Goal: Task Accomplishment & Management: Manage account settings

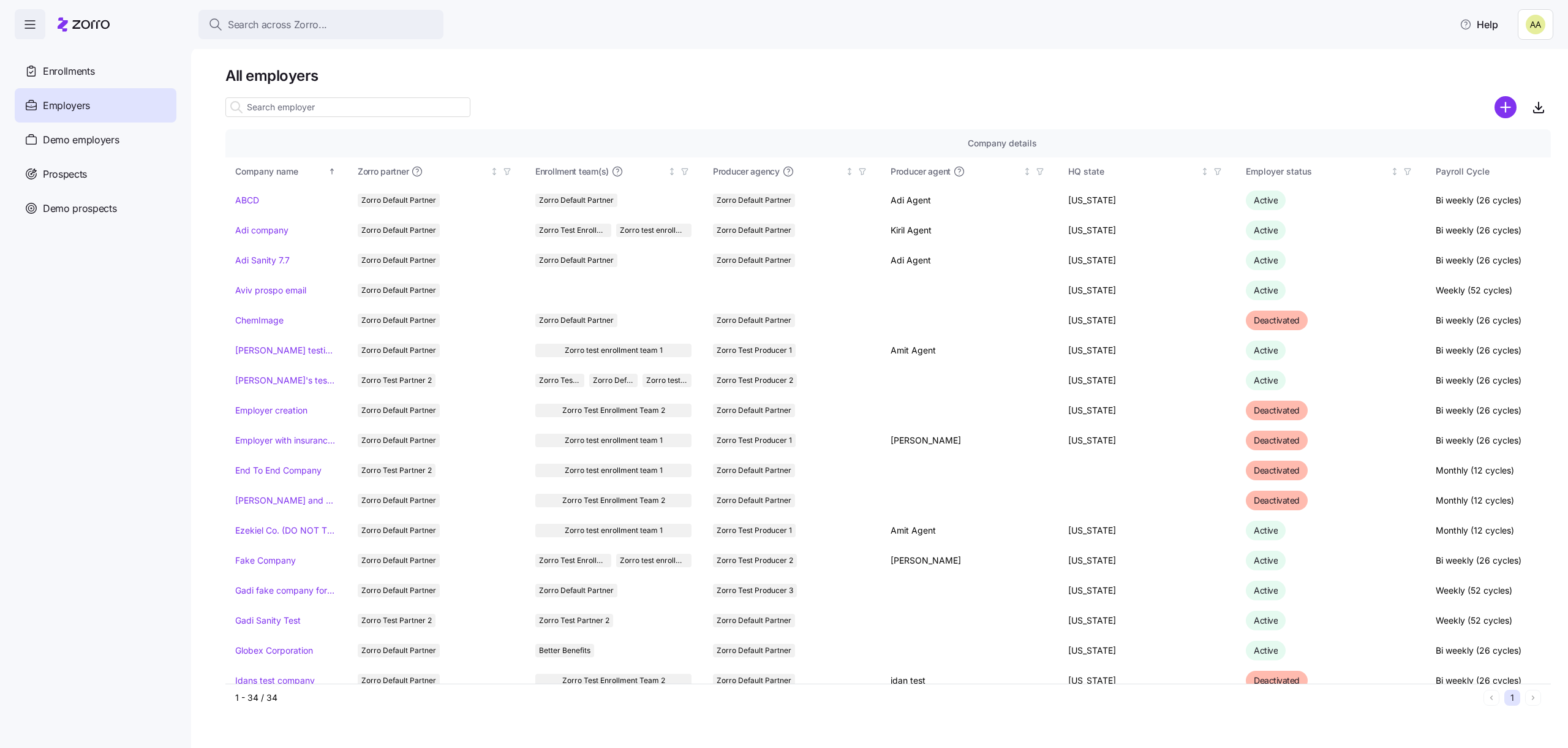
click at [1539, 33] on html "Search across Zorro... Help Enrollments Employers Demo employers Prospects Demo…" at bounding box center [784, 370] width 1568 height 740
click at [1507, 64] on div "My settings" at bounding box center [1512, 58] width 65 height 13
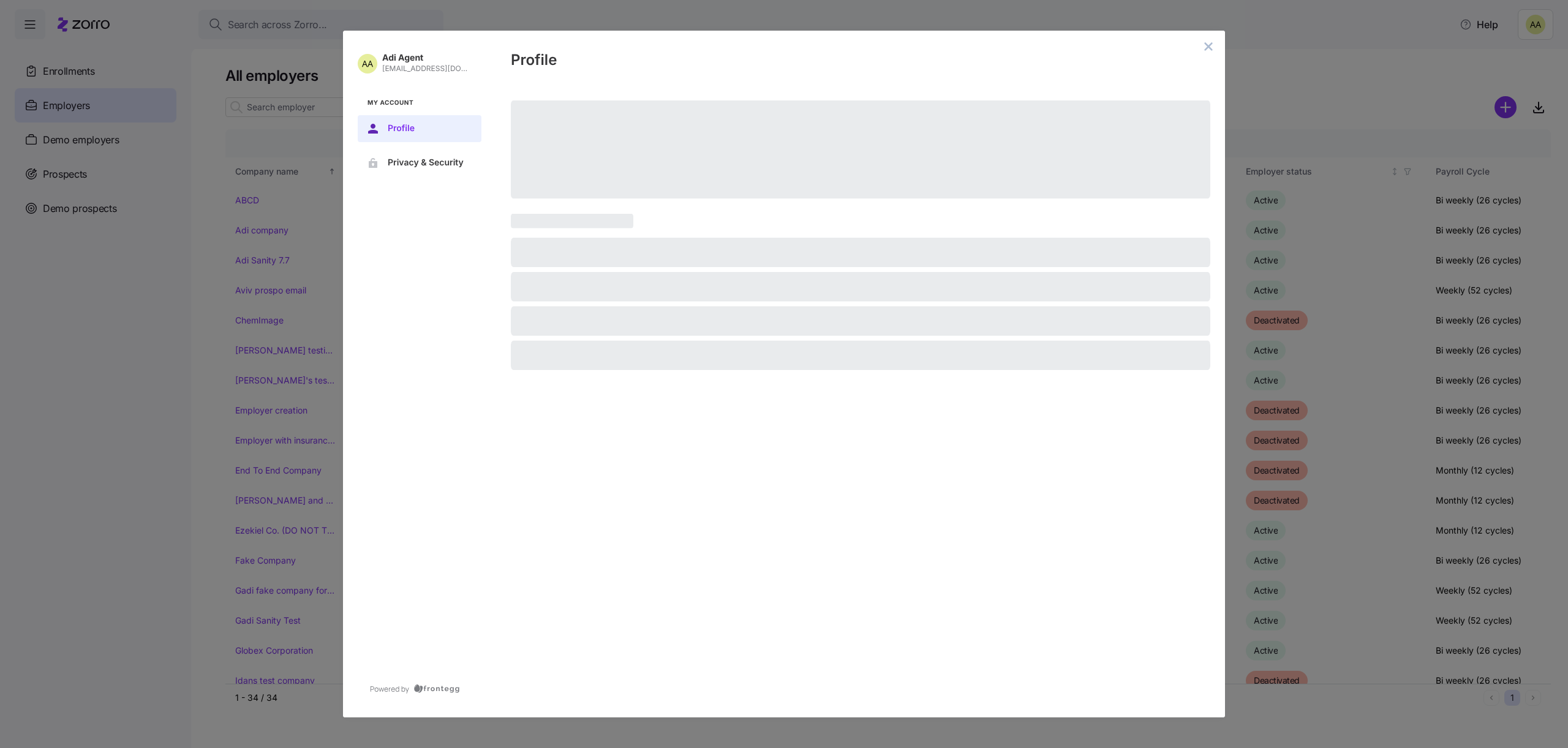
click at [1202, 46] on button "close admin-box" at bounding box center [1209, 46] width 17 height 17
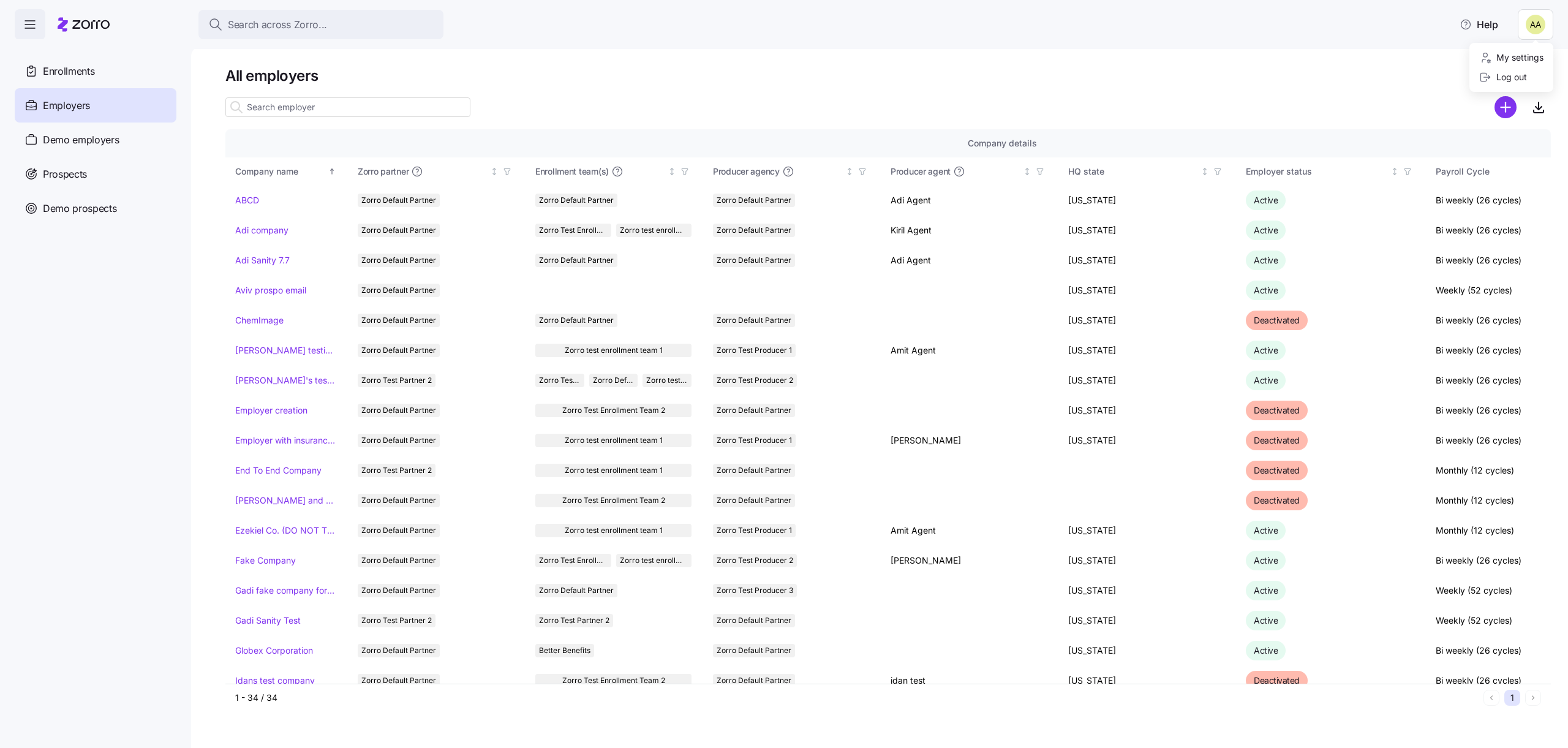
click at [1525, 32] on html "Search across Zorro... Help Enrollments Employers Demo employers Prospects Demo…" at bounding box center [784, 370] width 1568 height 740
click at [1512, 78] on div "Log out" at bounding box center [1503, 77] width 48 height 13
